Goal: Navigation & Orientation: Find specific page/section

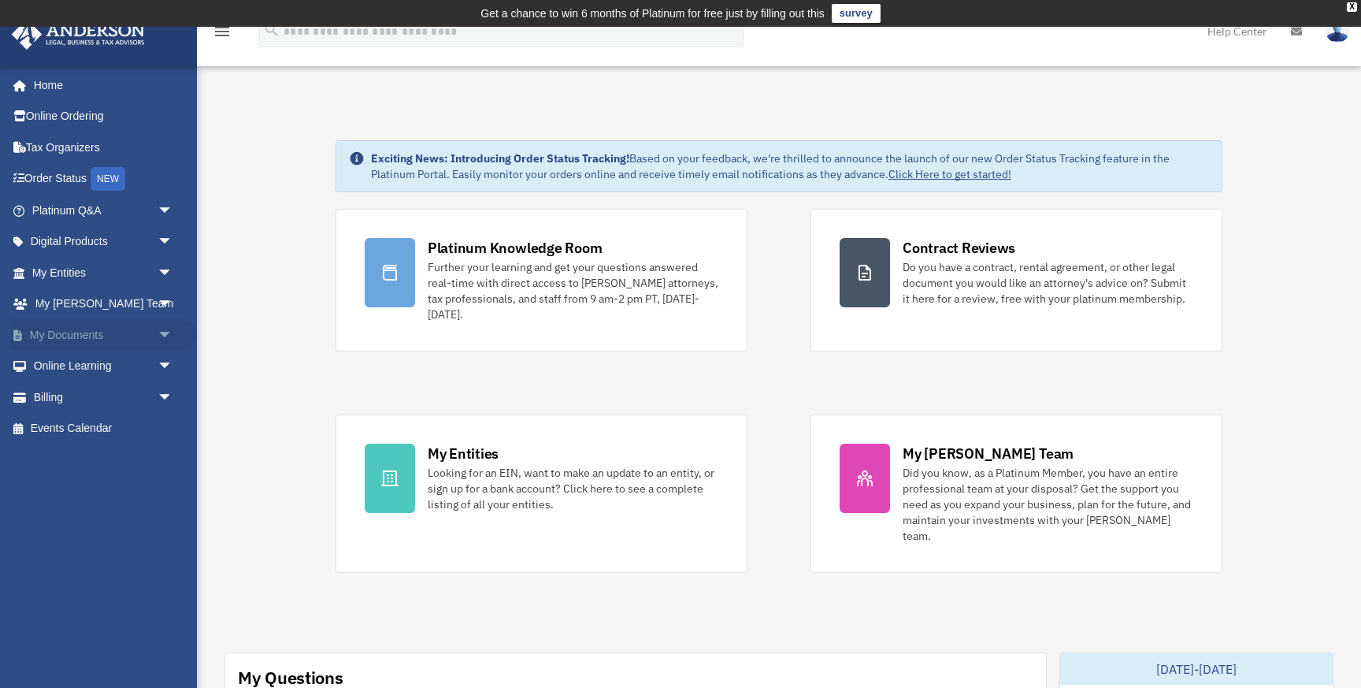
click at [164, 330] on span "arrow_drop_down" at bounding box center [174, 335] width 32 height 32
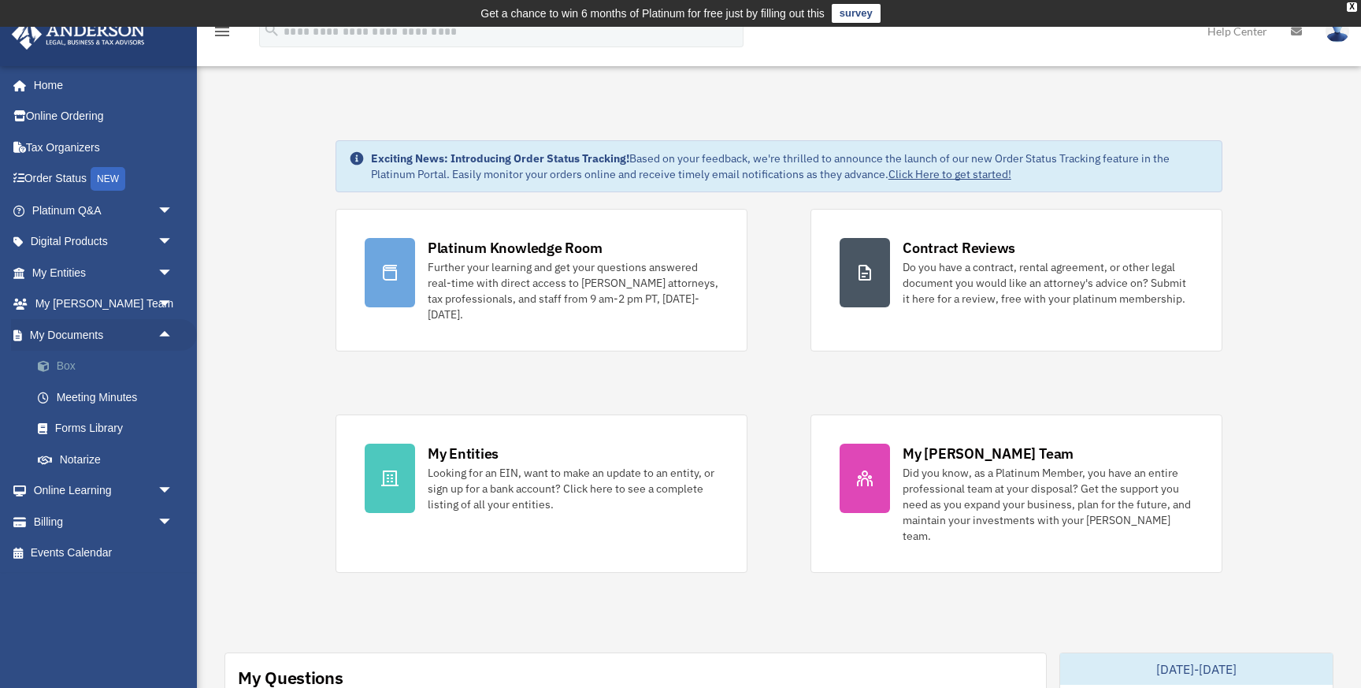
click at [79, 364] on link "Box" at bounding box center [109, 367] width 175 height 32
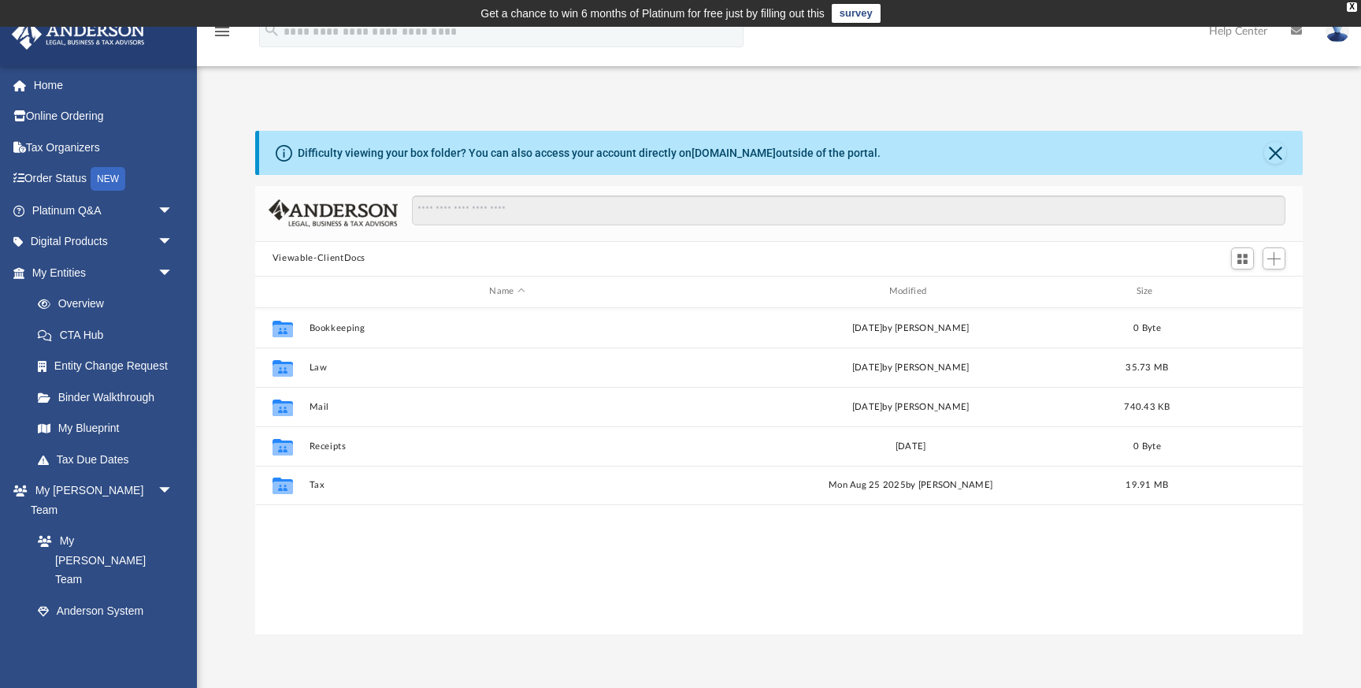
scroll to position [358, 1048]
click at [84, 429] on link "My Blueprint" at bounding box center [109, 429] width 175 height 32
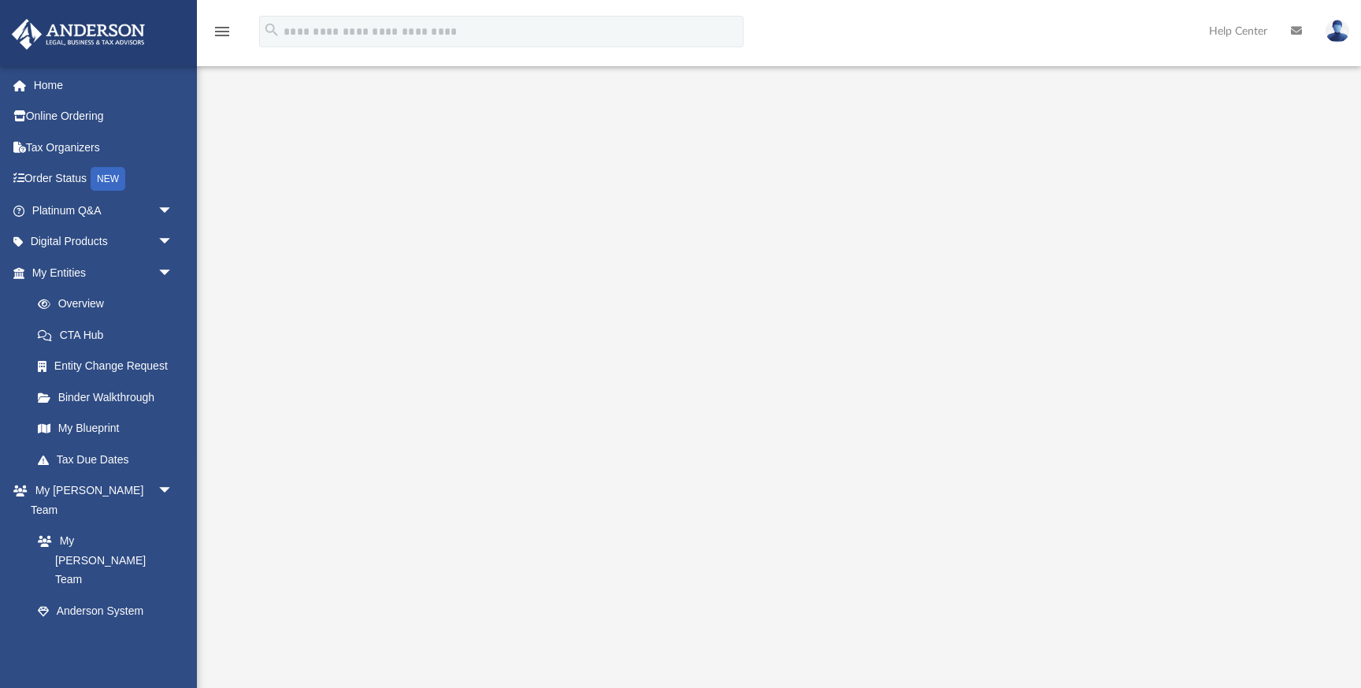
scroll to position [106, 0]
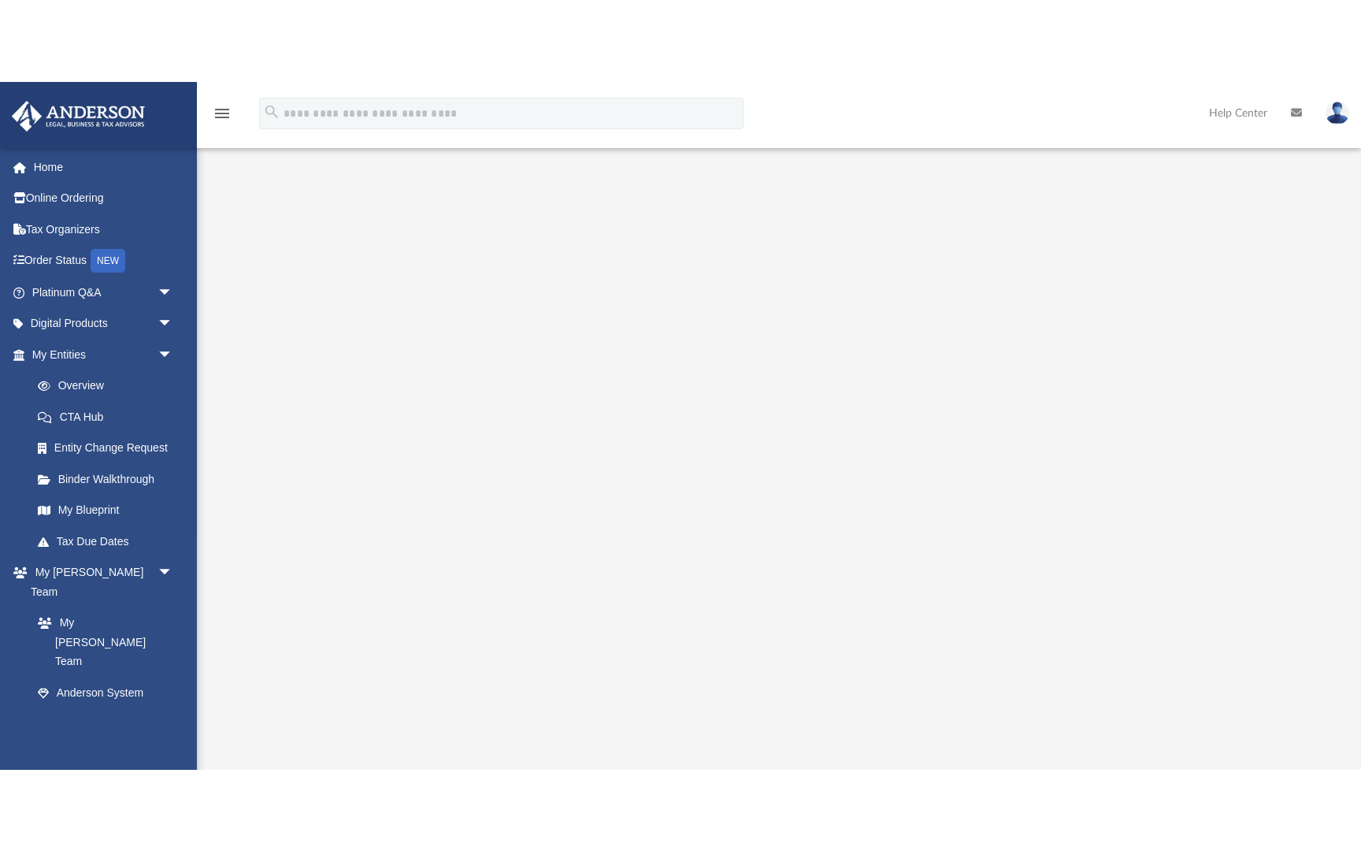
scroll to position [78, 0]
